Goal: Navigation & Orientation: Find specific page/section

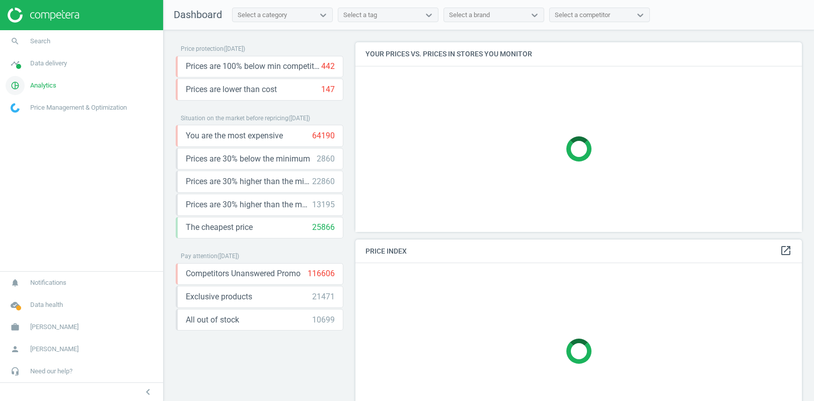
scroll to position [189, 447]
click at [57, 64] on span "Data delivery" at bounding box center [48, 63] width 37 height 9
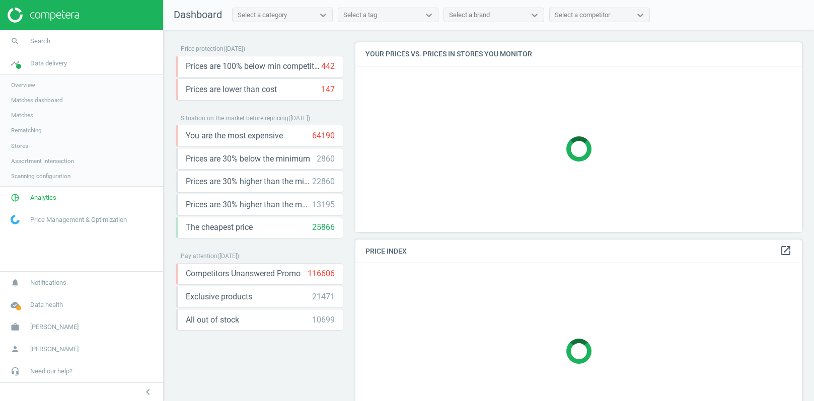
click at [21, 144] on span "Stores" at bounding box center [19, 146] width 17 height 8
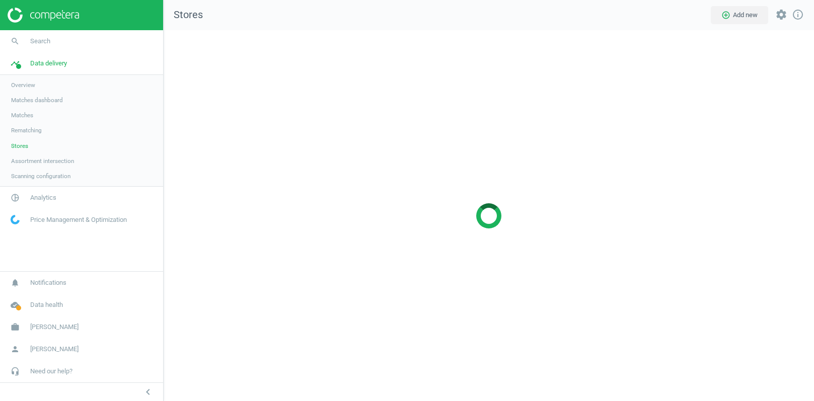
scroll to position [371, 651]
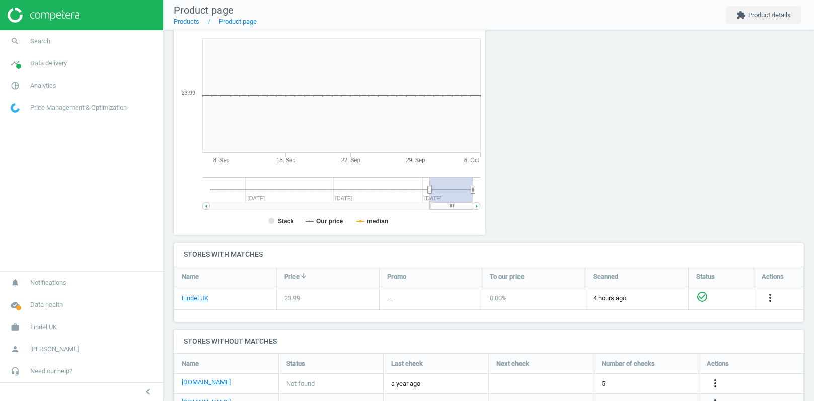
scroll to position [132, 0]
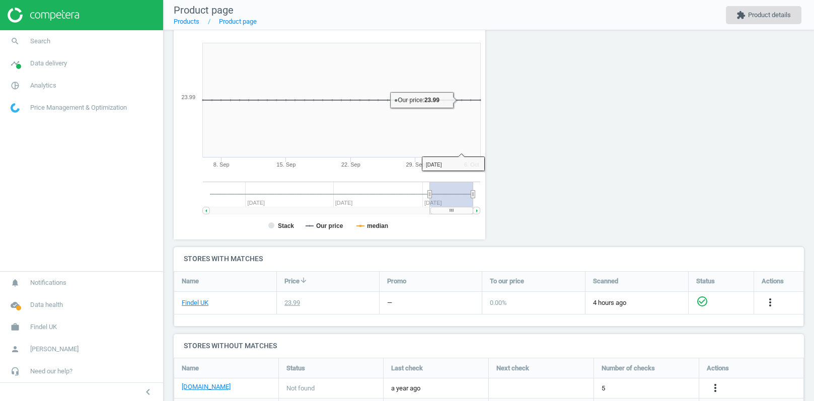
click at [742, 19] on button "extension Product details" at bounding box center [763, 15] width 75 height 18
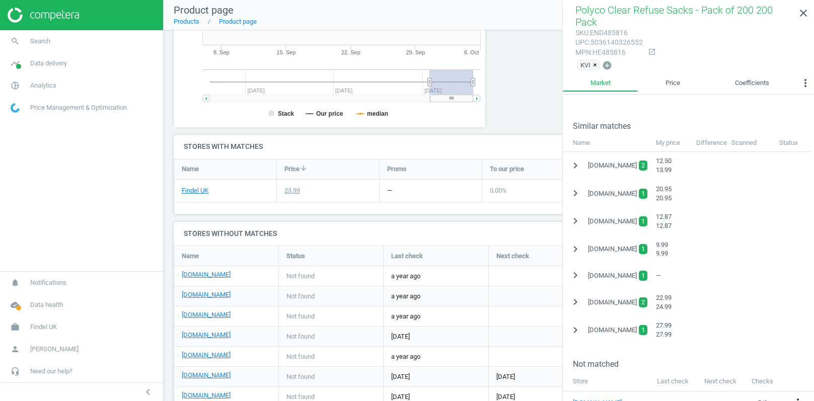
scroll to position [204, 0]
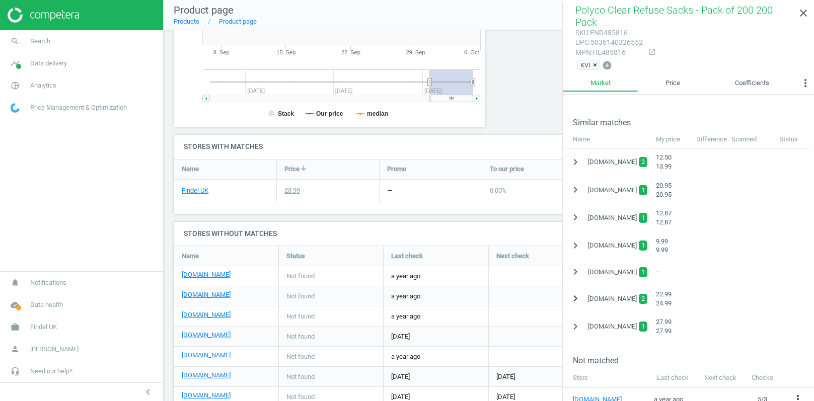
click at [574, 301] on icon "chevron_right" at bounding box center [575, 298] width 12 height 12
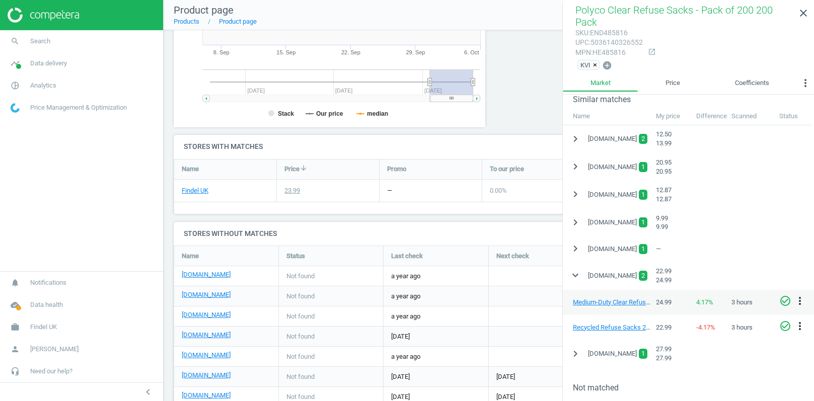
scroll to position [229, 0]
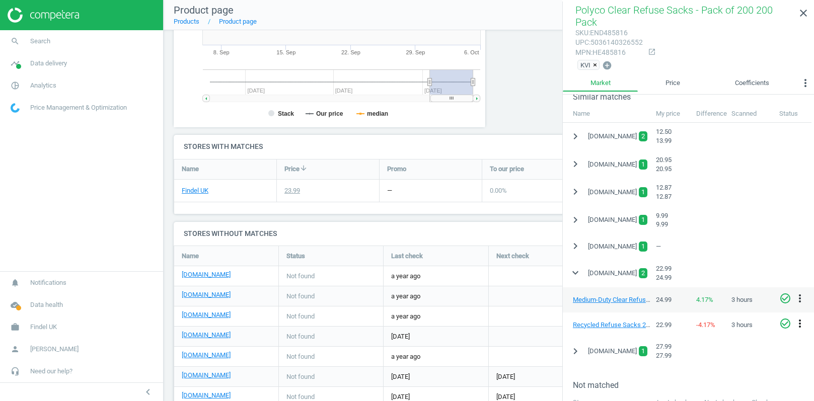
click at [802, 323] on icon "more_vert" at bounding box center [800, 324] width 12 height 12
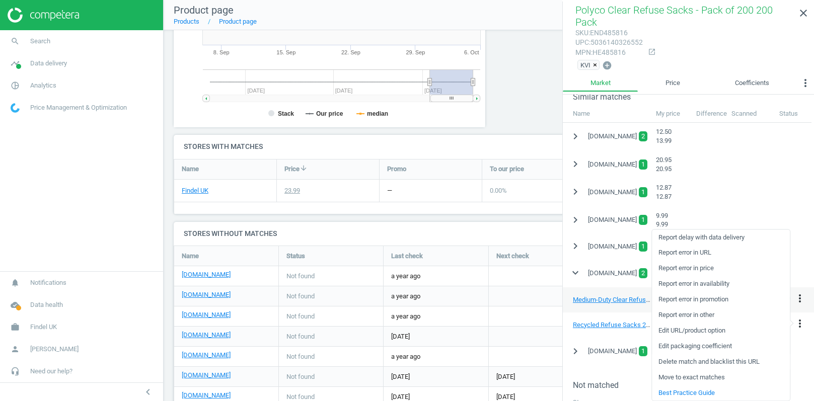
click at [695, 359] on link "Delete match and blacklist this URL" at bounding box center [721, 362] width 138 height 16
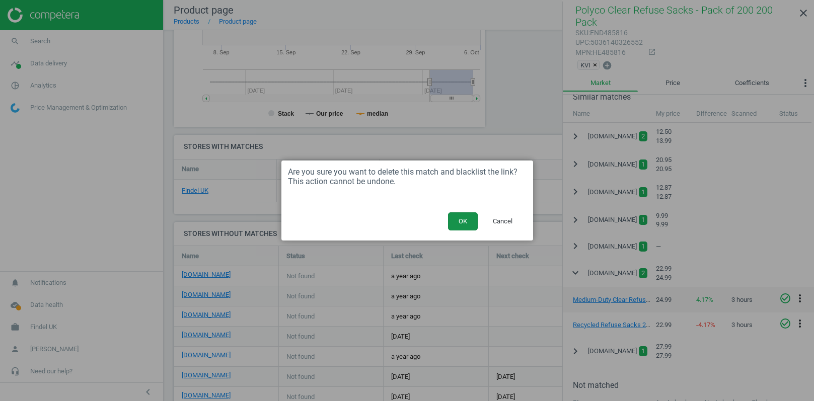
click at [458, 219] on button "OK" at bounding box center [463, 221] width 30 height 18
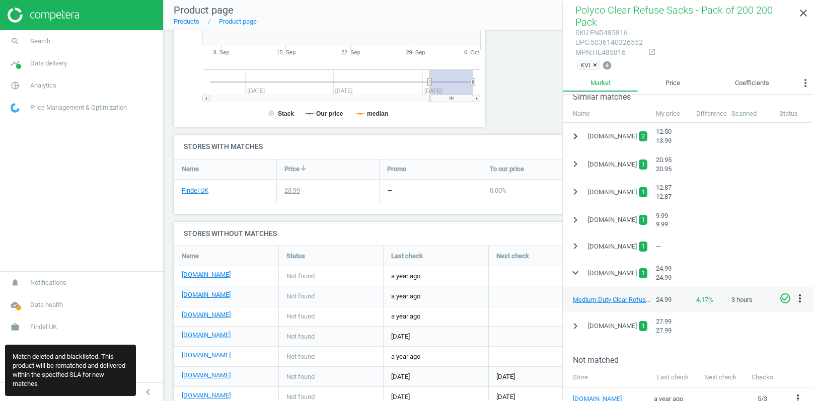
click at [579, 137] on icon "chevron_right" at bounding box center [575, 136] width 12 height 12
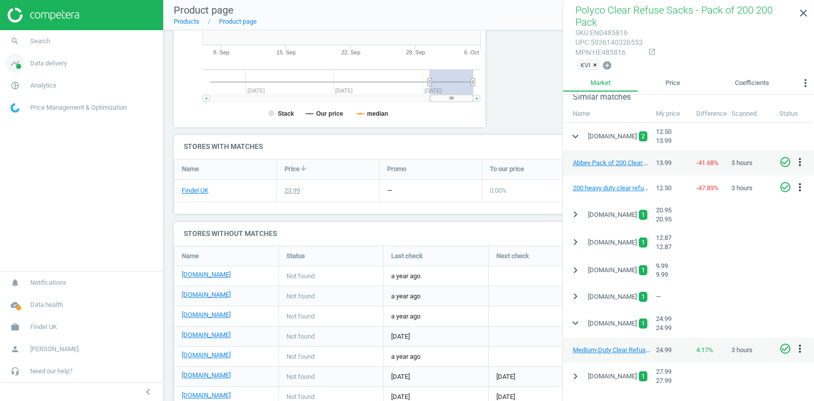
click at [51, 62] on span "Data delivery" at bounding box center [48, 63] width 37 height 9
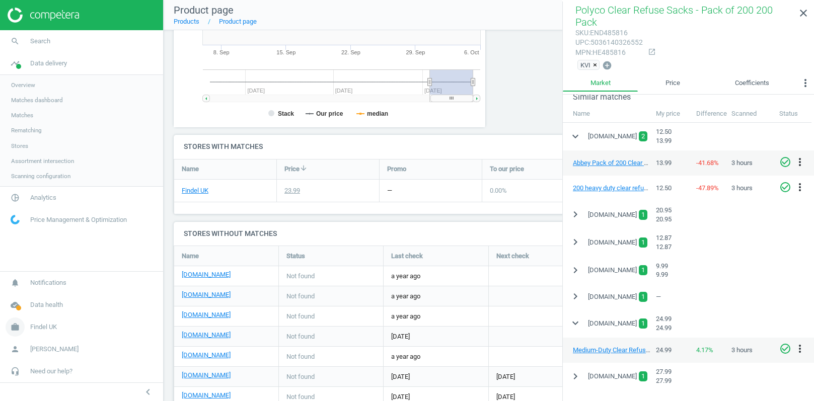
click at [48, 325] on span "Findel UK" at bounding box center [43, 327] width 27 height 9
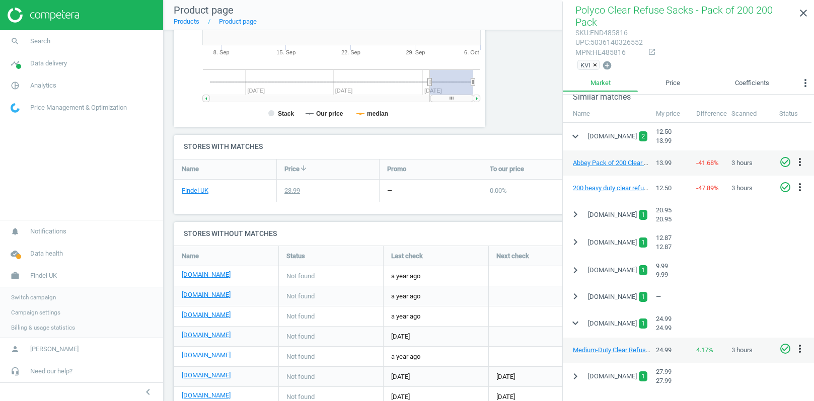
click at [40, 299] on span "Switch campaign" at bounding box center [33, 297] width 45 height 8
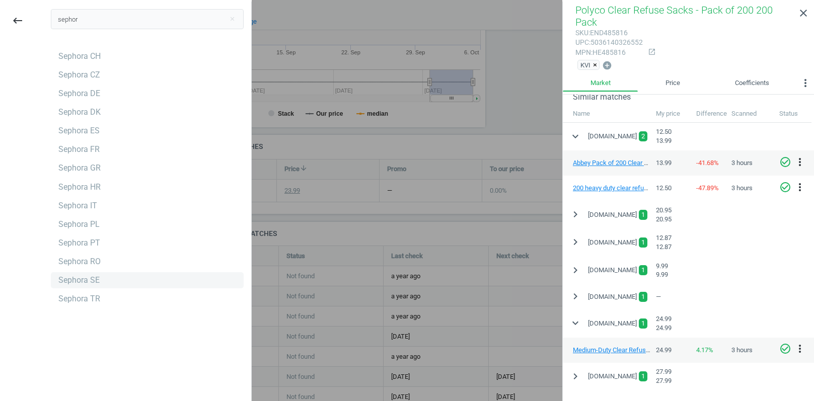
type input "sephor"
click at [98, 275] on div "Sephora SE" at bounding box center [78, 280] width 41 height 11
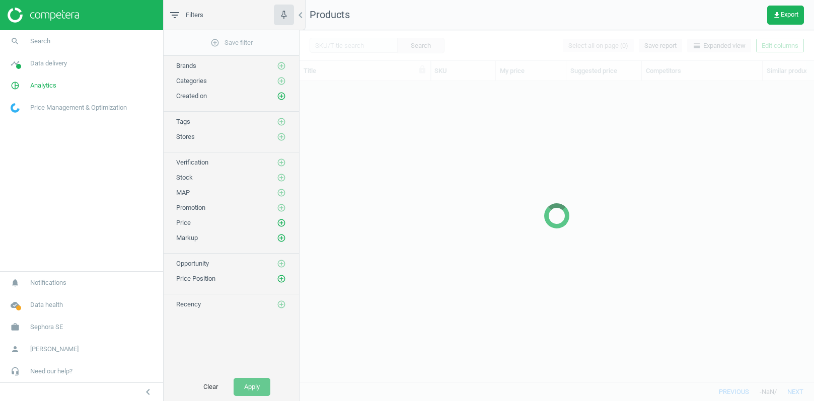
scroll to position [302, 514]
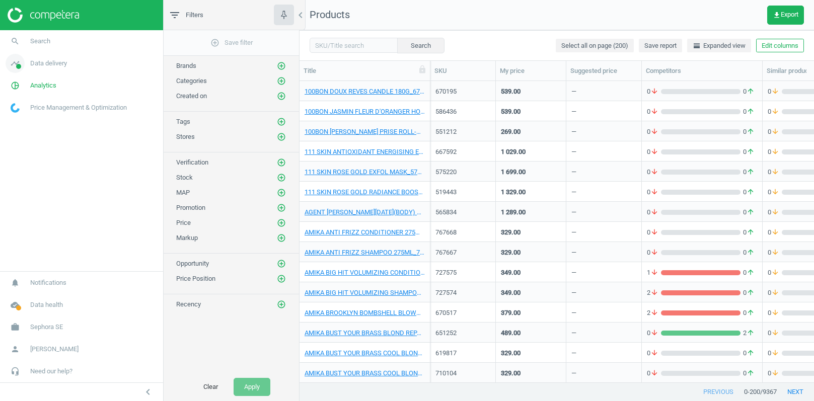
click at [45, 67] on span "Data delivery" at bounding box center [48, 63] width 37 height 9
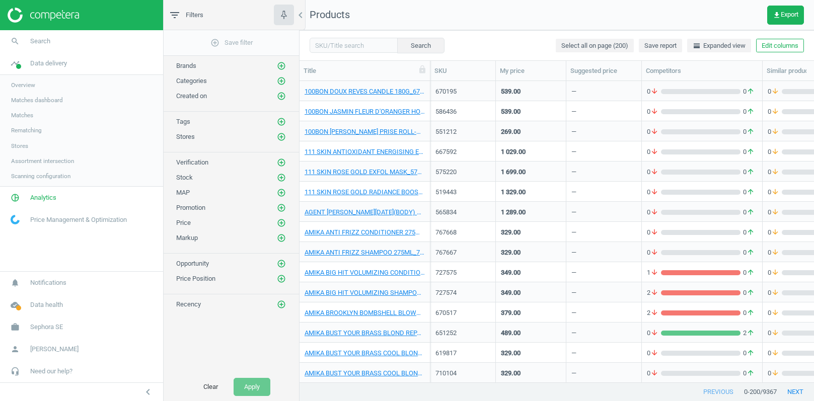
click at [23, 145] on span "Stores" at bounding box center [19, 146] width 17 height 8
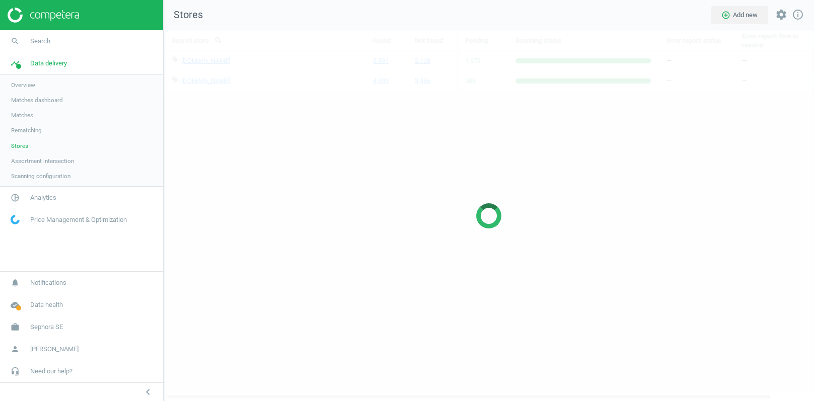
scroll to position [371, 651]
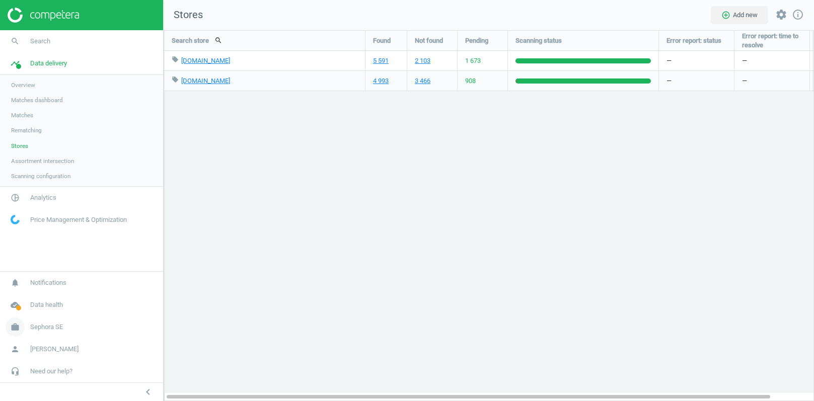
click at [56, 326] on span "Sephora SE" at bounding box center [46, 327] width 33 height 9
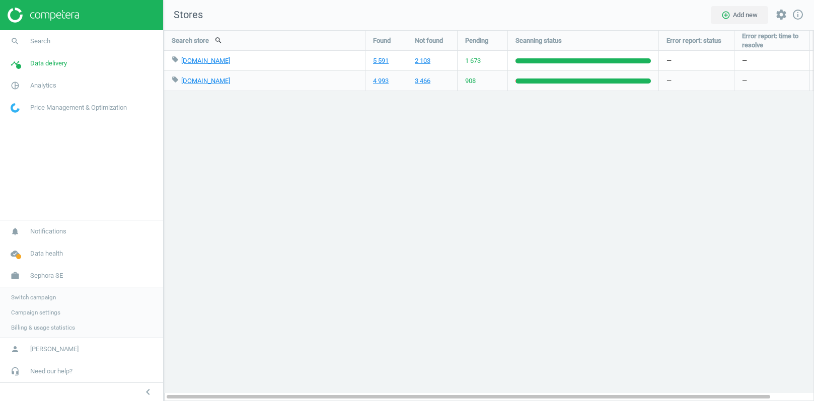
click at [43, 298] on span "Switch campaign" at bounding box center [33, 297] width 45 height 8
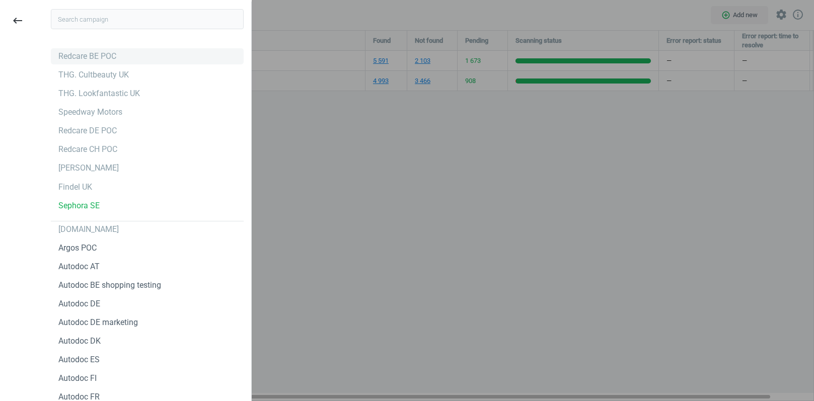
click at [97, 52] on div "Redcare BE POC" at bounding box center [87, 56] width 58 height 11
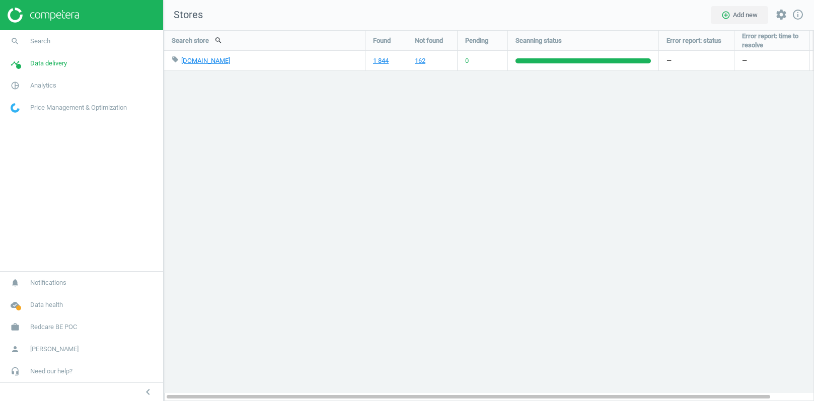
scroll to position [371, 651]
click at [53, 327] on span "Redcare BE POC" at bounding box center [53, 327] width 47 height 9
click at [37, 298] on span "Switch campaign" at bounding box center [33, 297] width 45 height 8
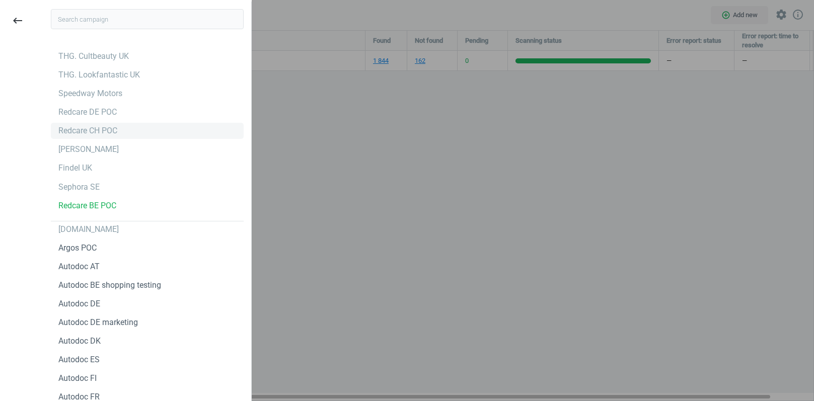
click at [93, 130] on div "Redcare CH POC" at bounding box center [87, 130] width 59 height 11
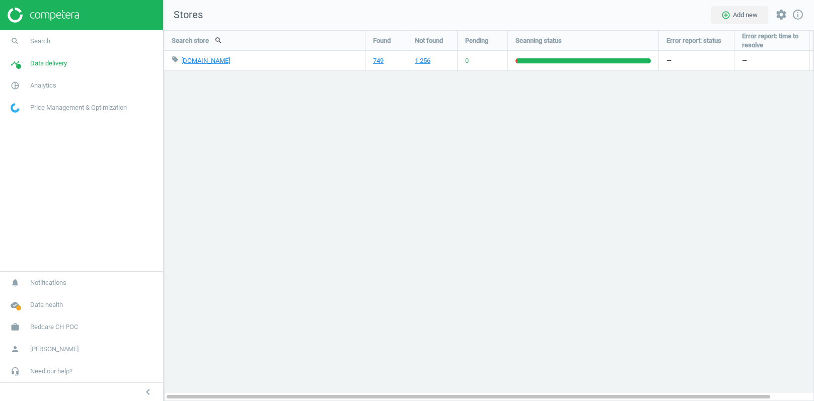
scroll to position [371, 651]
click at [46, 327] on span "Redcare CH POC" at bounding box center [54, 327] width 48 height 9
click at [39, 299] on span "Switch campaign" at bounding box center [33, 297] width 45 height 8
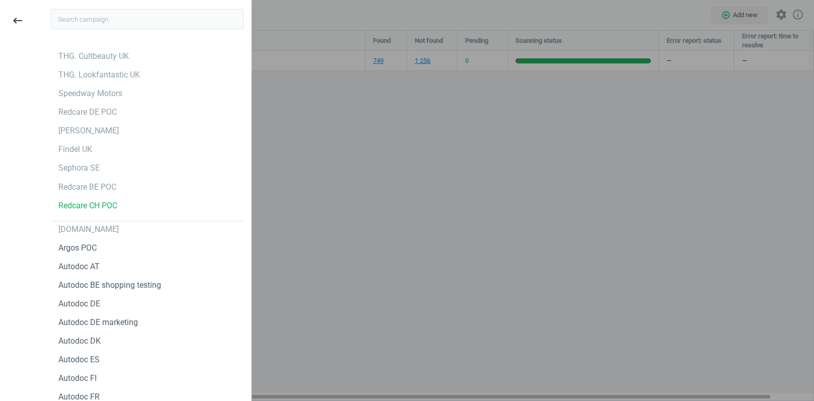
click at [96, 23] on input "text" at bounding box center [147, 19] width 193 height 20
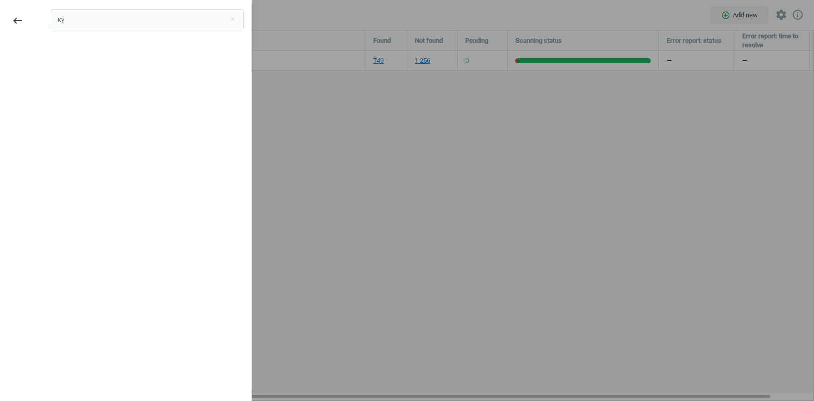
type input "к"
type input "red"
click at [109, 117] on div "Redcare FR POC" at bounding box center [87, 117] width 58 height 11
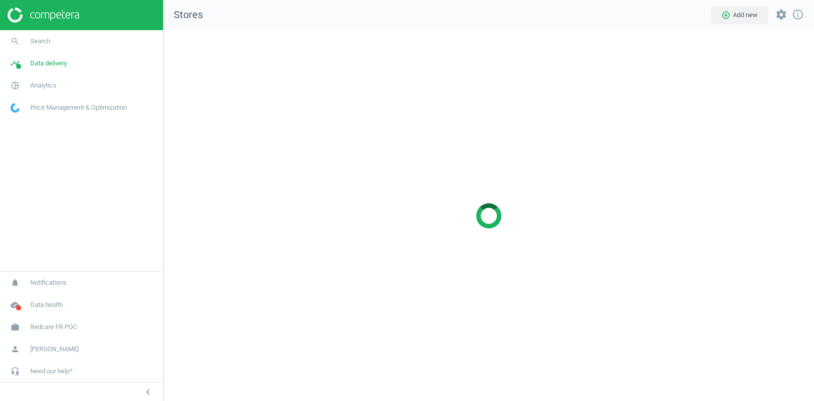
scroll to position [371, 651]
